Goal: Task Accomplishment & Management: Complete application form

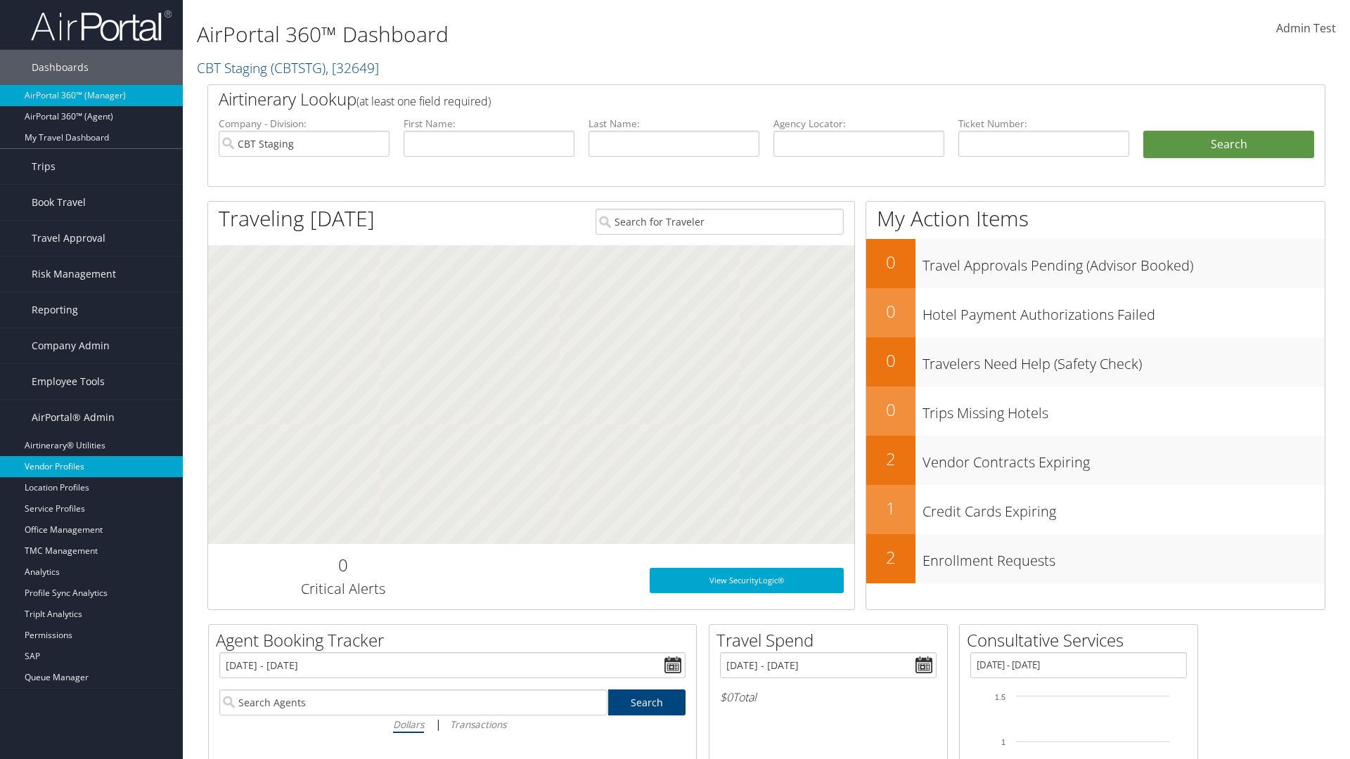
click at [91, 467] on link "Vendor Profiles" at bounding box center [91, 466] width 183 height 21
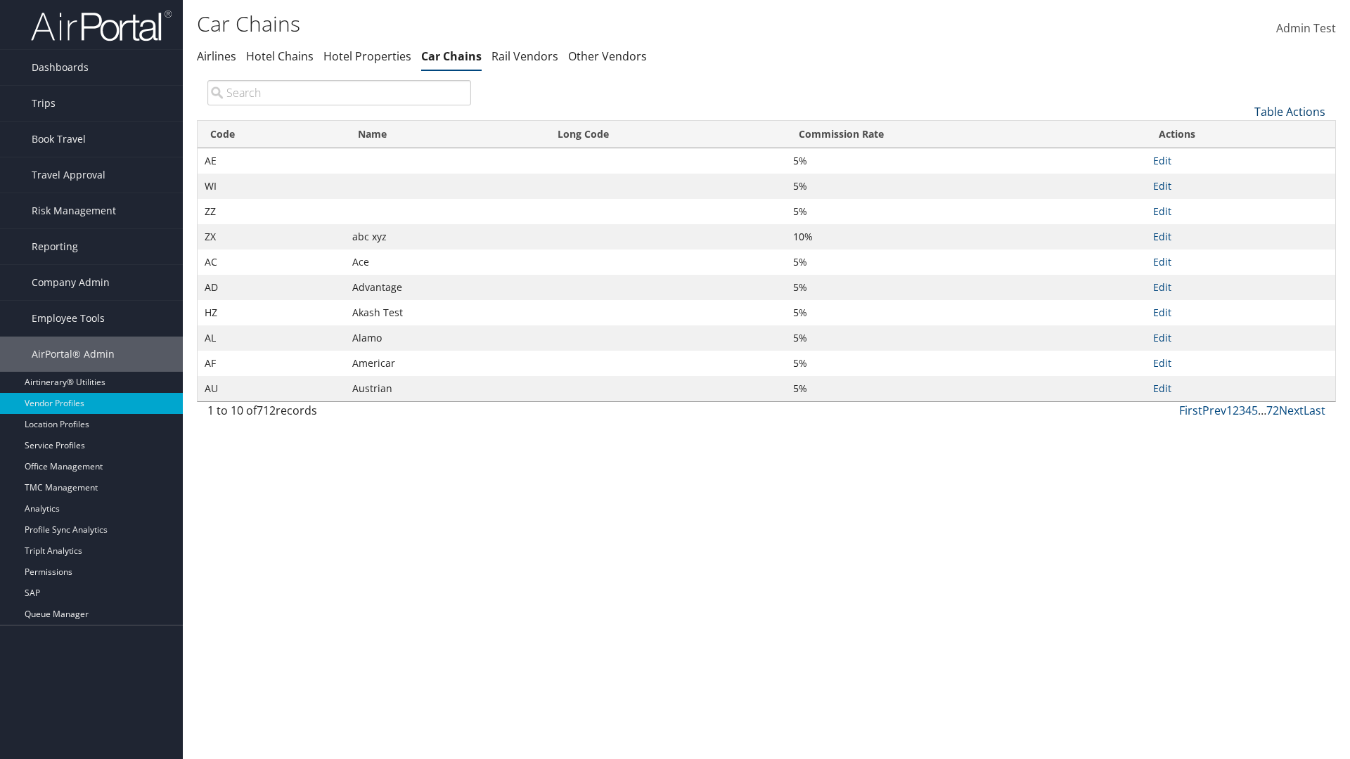
click at [1289, 111] on link "Table Actions" at bounding box center [1289, 111] width 71 height 15
click at [1242, 133] on link "New Record" at bounding box center [1242, 134] width 185 height 24
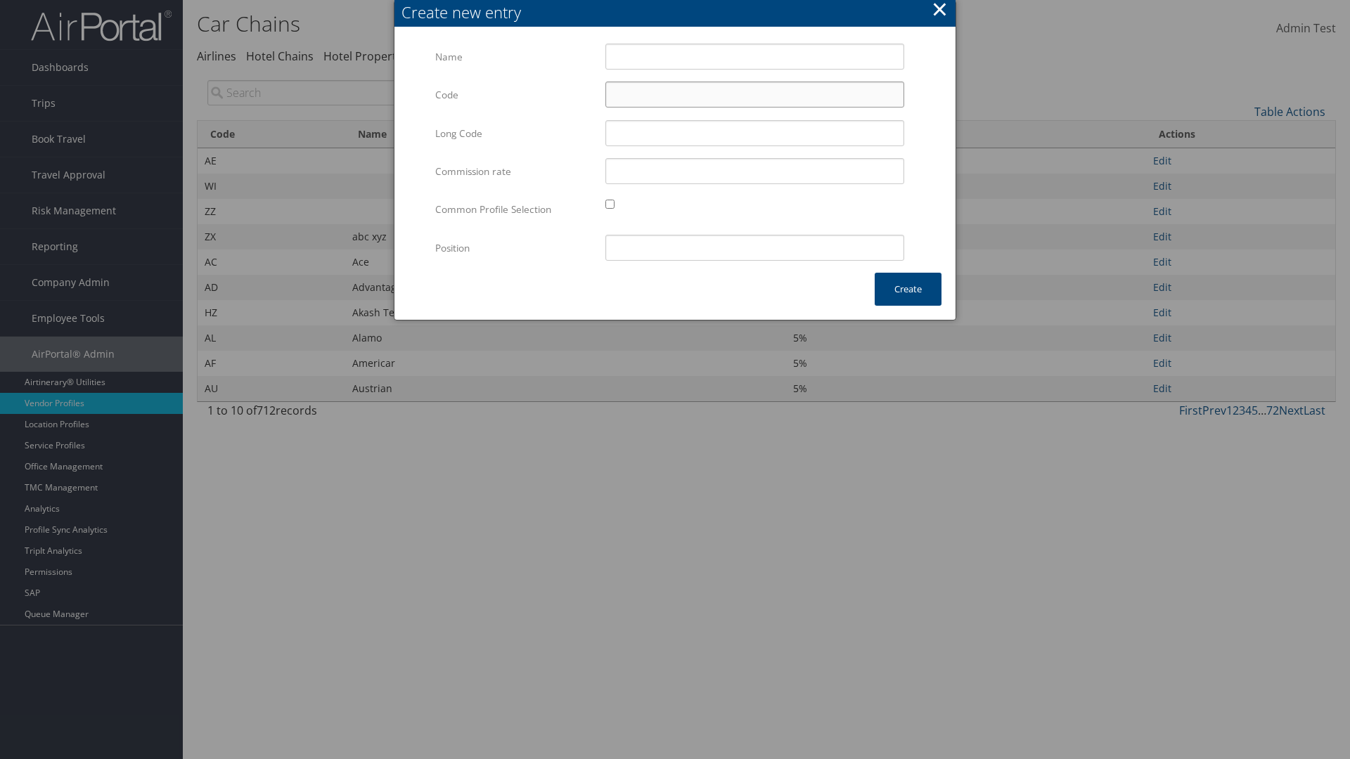
click at [754, 94] on input "Code" at bounding box center [754, 95] width 299 height 26
type input "|g"
click at [754, 56] on input "Test" at bounding box center [754, 57] width 299 height 26
type input "Test"
type input "test"
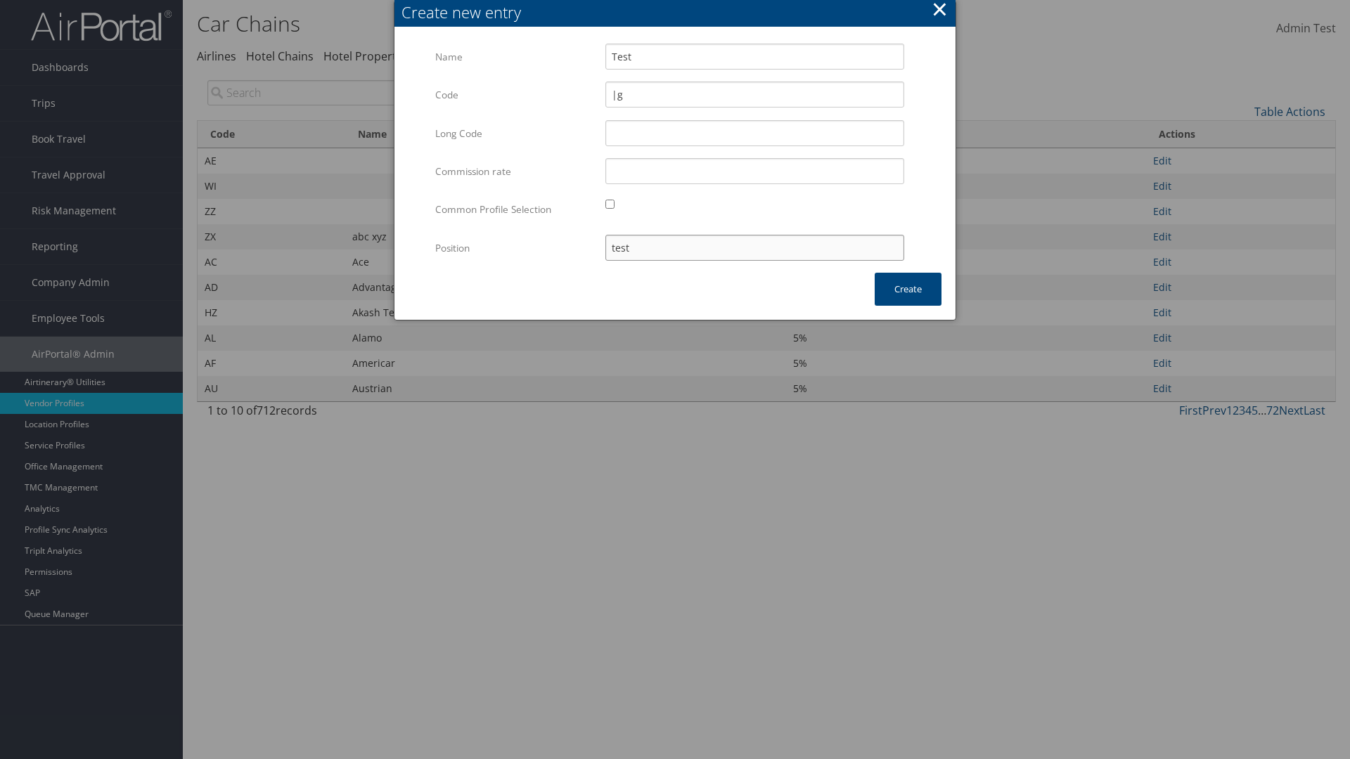
type input "|g"
type input "test"
click at [907, 289] on button "Create" at bounding box center [907, 289] width 67 height 33
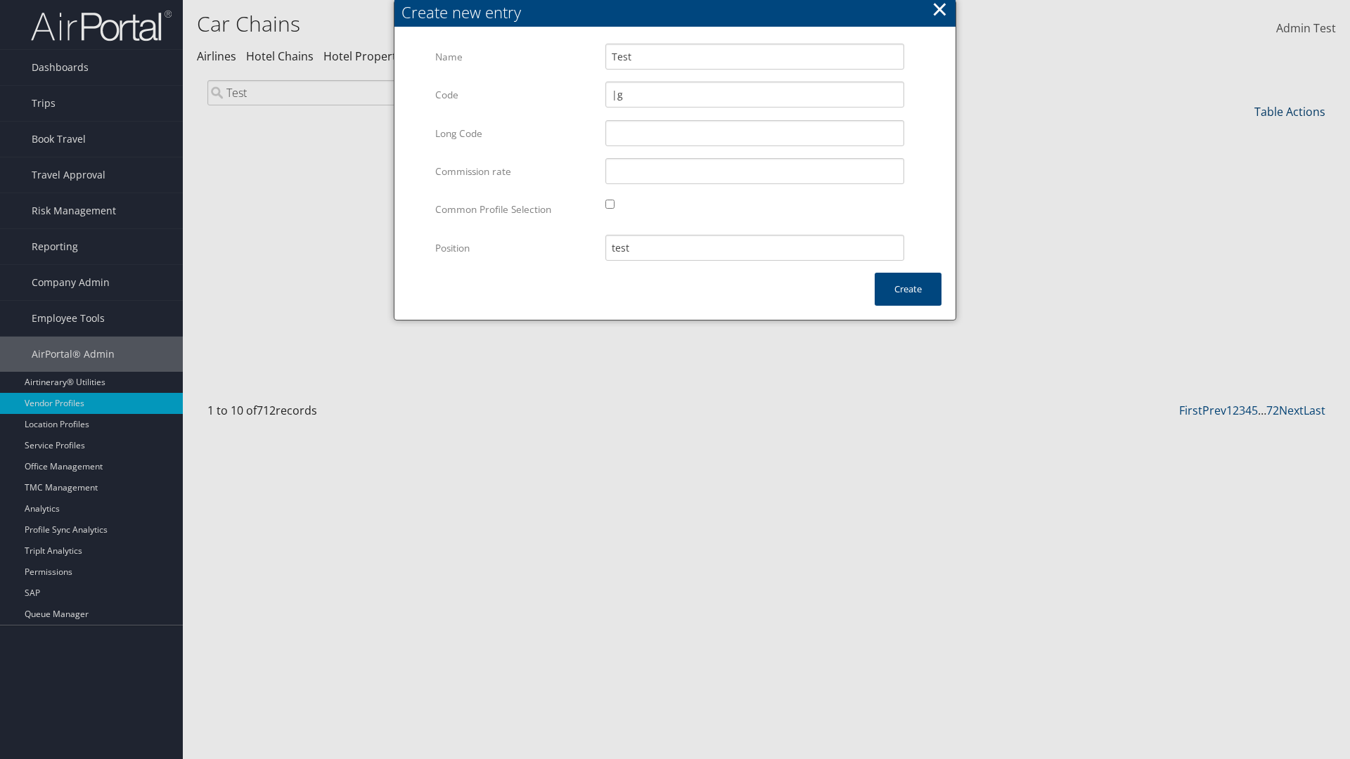
type input "Test"
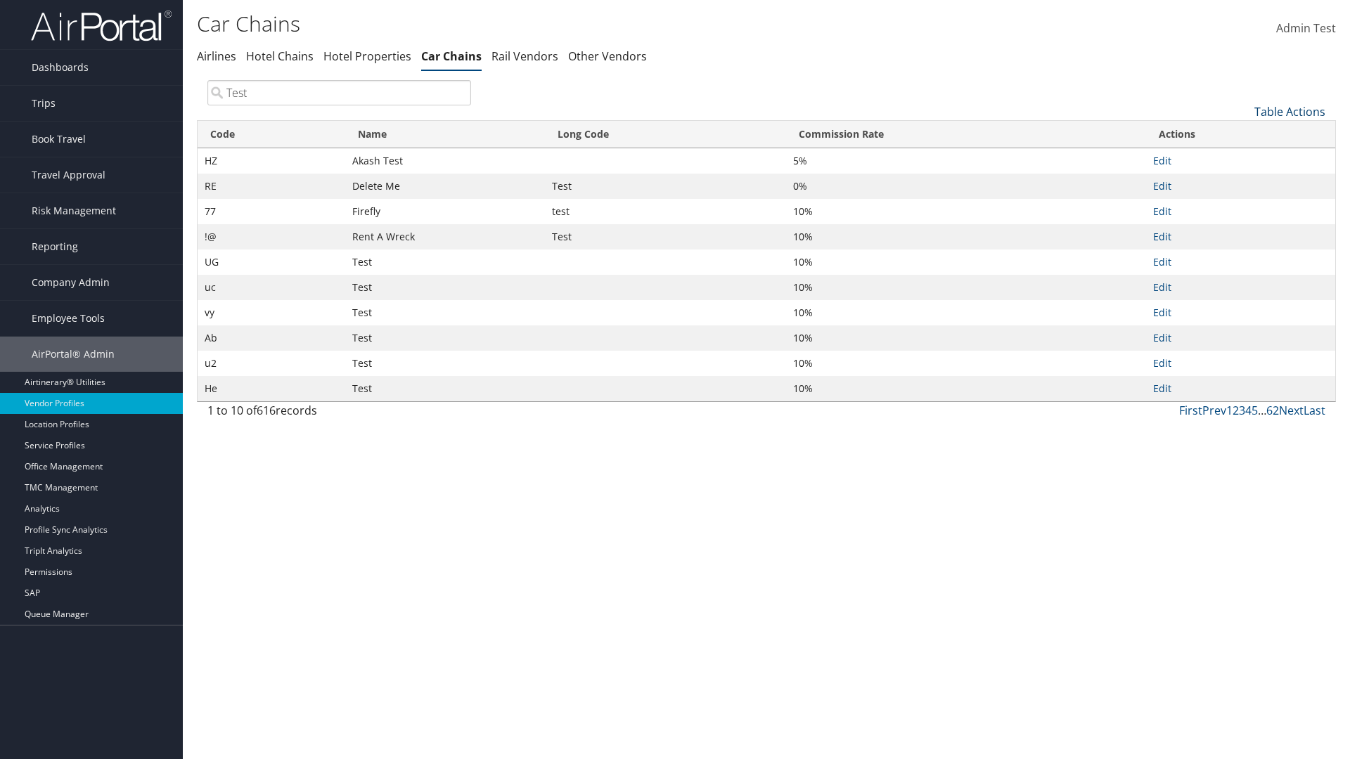
click at [1289, 111] on link "Table Actions" at bounding box center [1289, 111] width 71 height 15
click at [1242, 181] on link "Column Visibility" at bounding box center [1242, 181] width 185 height 24
click at [1242, 134] on link "Code" at bounding box center [1242, 135] width 185 height 24
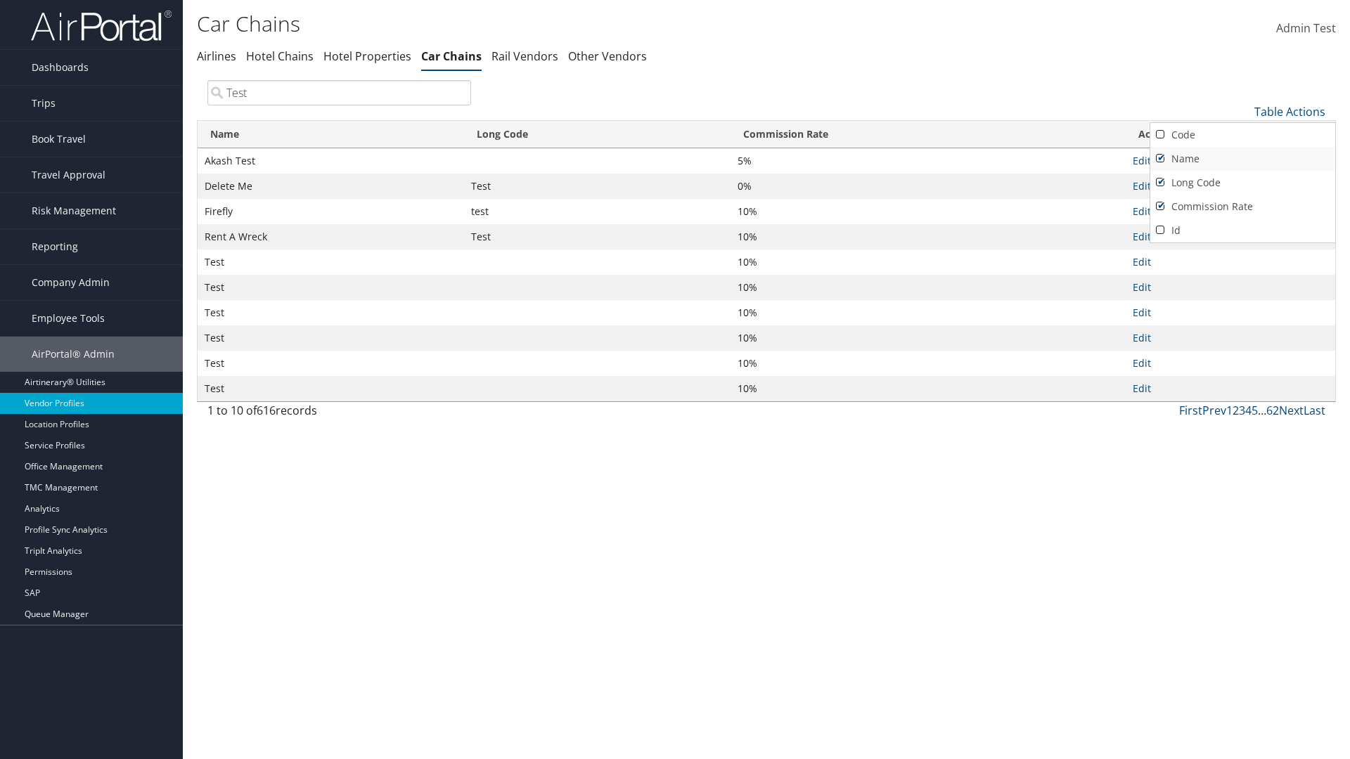
click at [1242, 158] on link "Name" at bounding box center [1242, 159] width 185 height 24
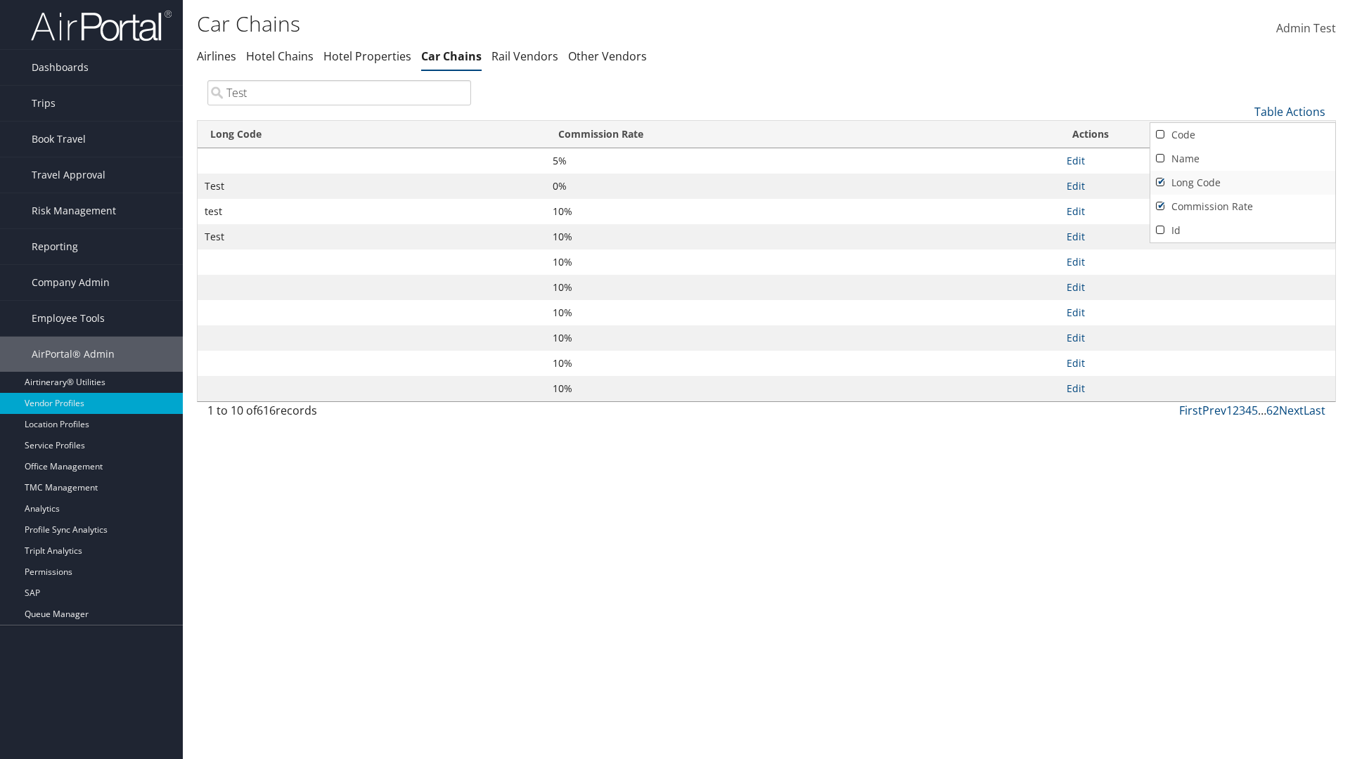
click at [1242, 182] on link "Long Code" at bounding box center [1242, 183] width 185 height 24
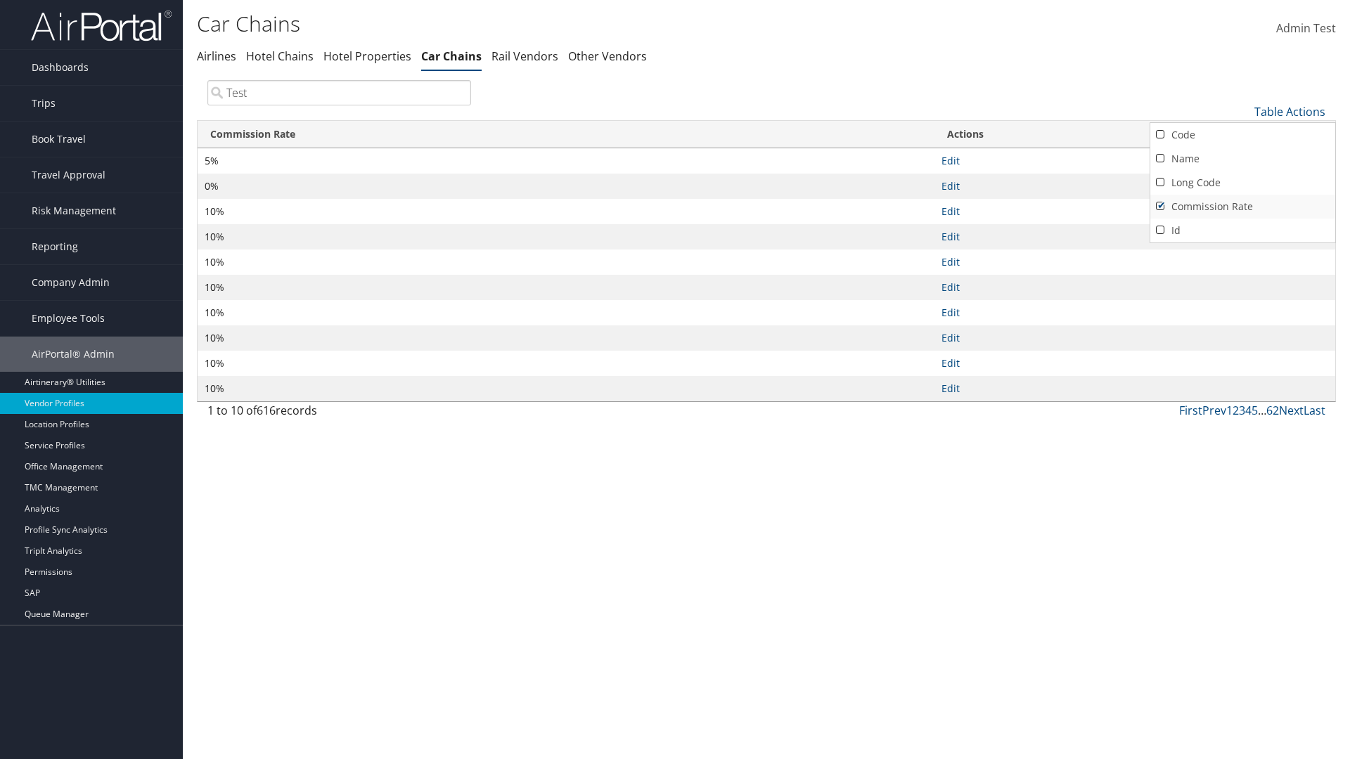
click at [1242, 206] on link "Commission Rate" at bounding box center [1242, 207] width 185 height 24
click at [675, 380] on div at bounding box center [675, 379] width 1350 height 759
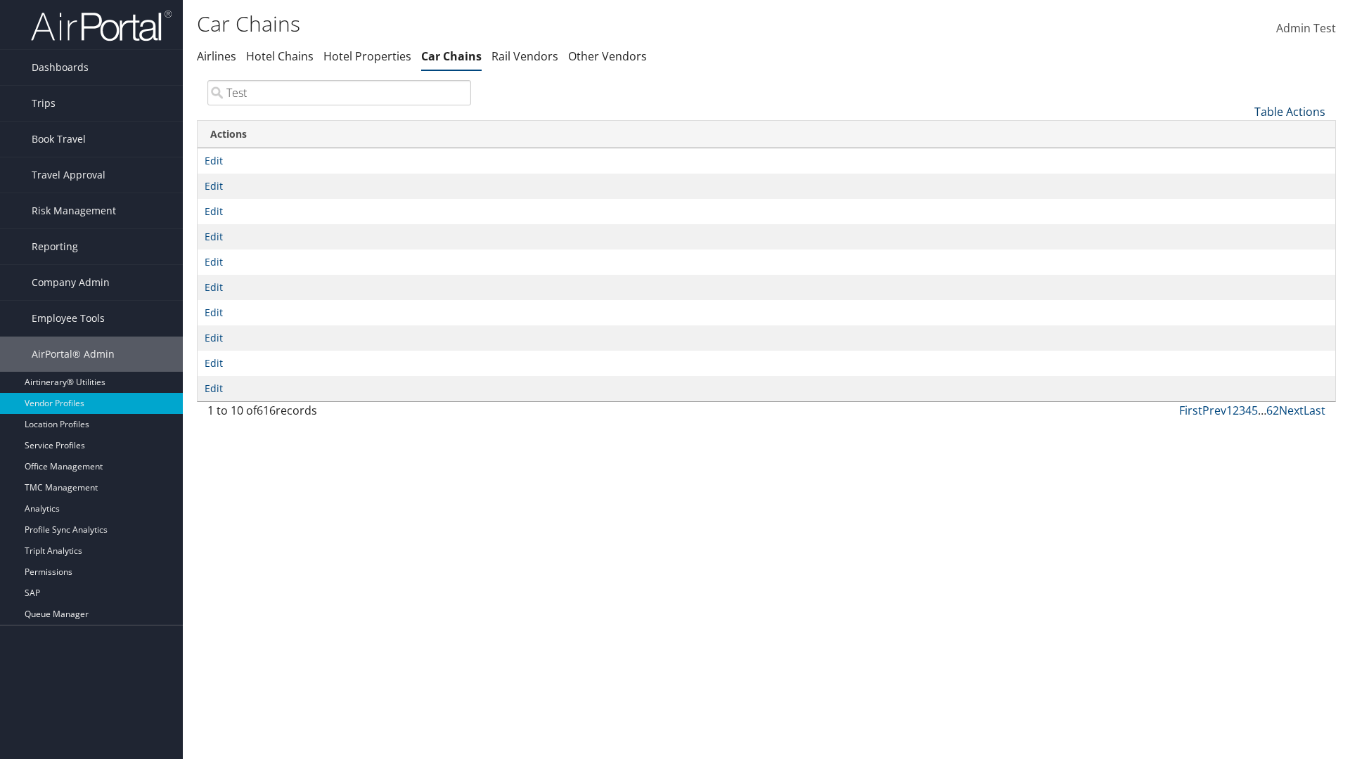
click at [1289, 111] on link "Table Actions" at bounding box center [1289, 111] width 71 height 15
